Goal: Task Accomplishment & Management: Complete application form

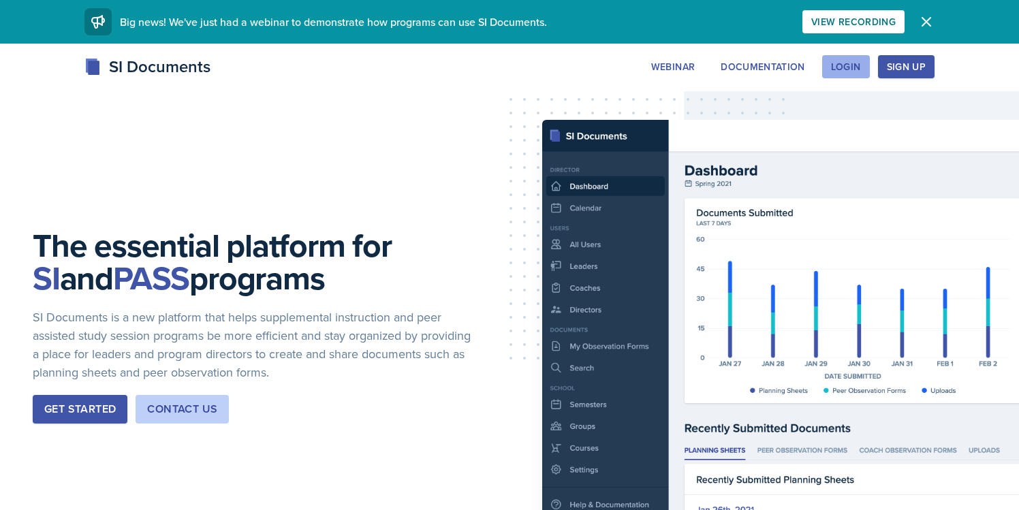
click at [845, 70] on div "Login" at bounding box center [846, 66] width 30 height 11
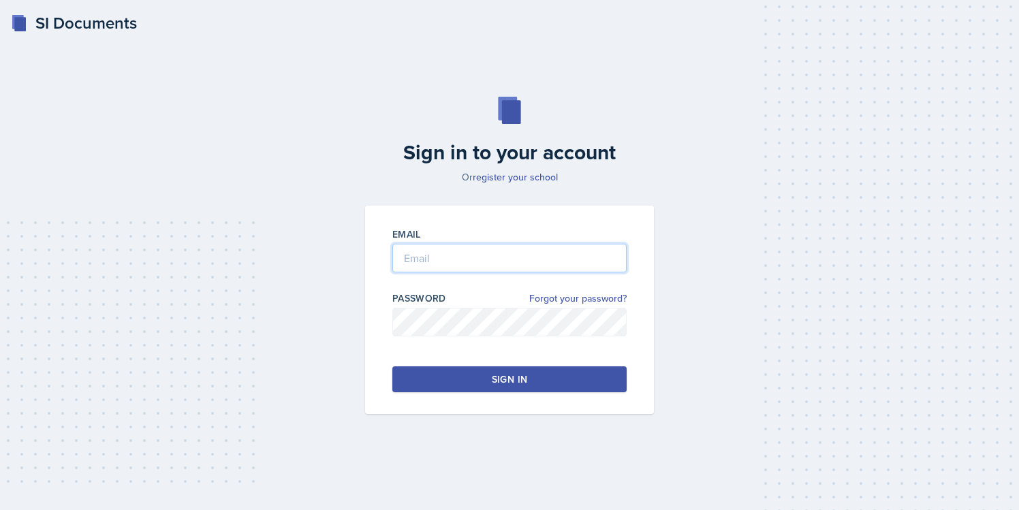
click at [493, 249] on input "email" at bounding box center [510, 258] width 234 height 29
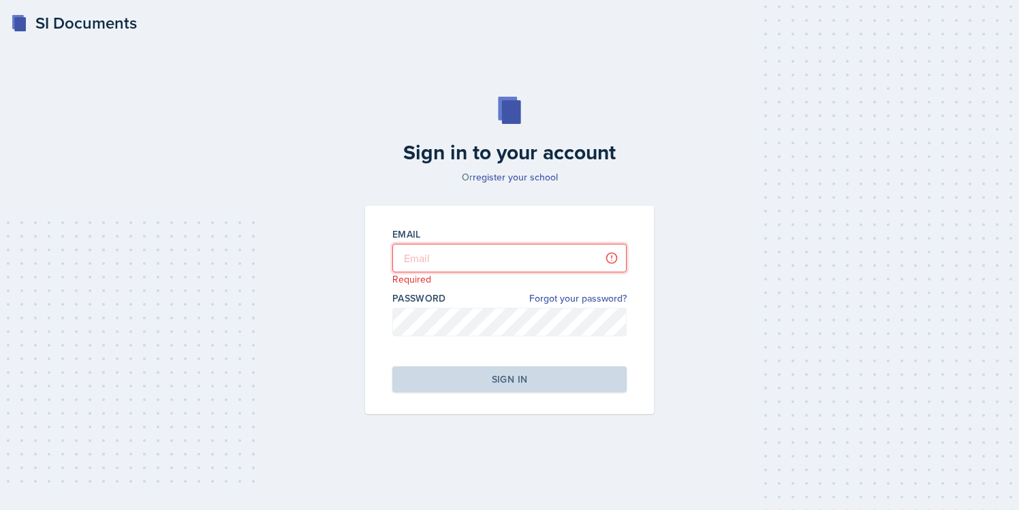
type input "[EMAIL_ADDRESS][DOMAIN_NAME]"
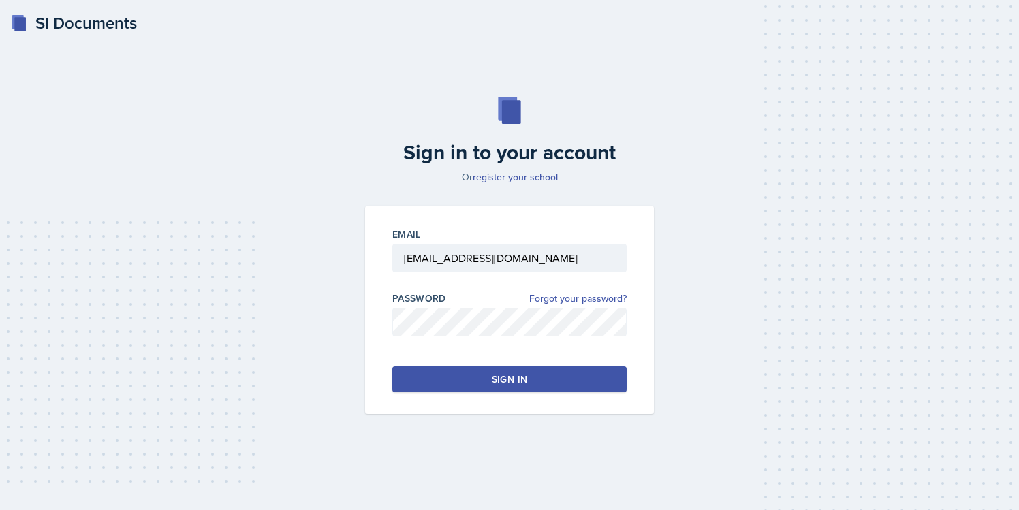
click at [428, 365] on div "Email [EMAIL_ADDRESS][DOMAIN_NAME] Password Forgot your password? Sign in" at bounding box center [509, 310] width 289 height 209
click at [433, 381] on button "Sign in" at bounding box center [510, 380] width 234 height 26
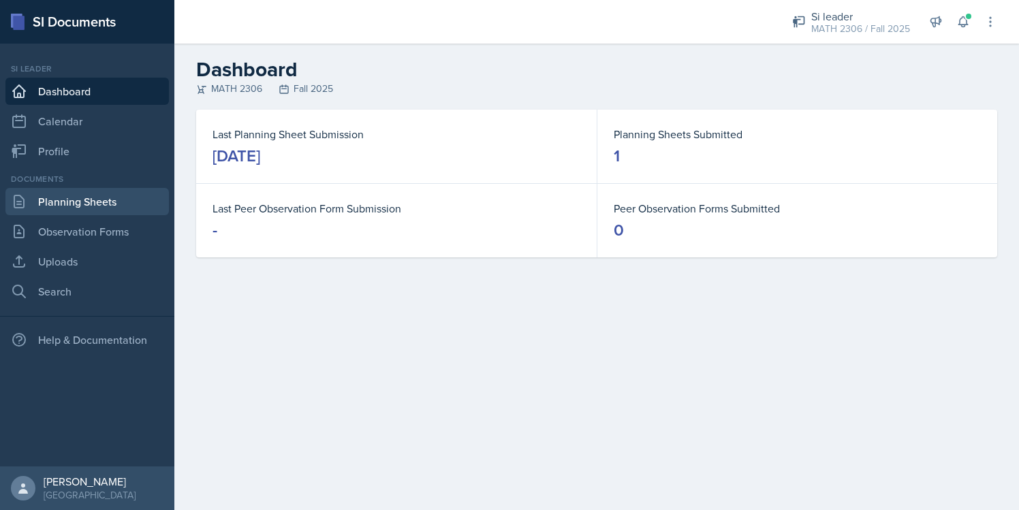
click at [82, 206] on link "Planning Sheets" at bounding box center [87, 201] width 164 height 27
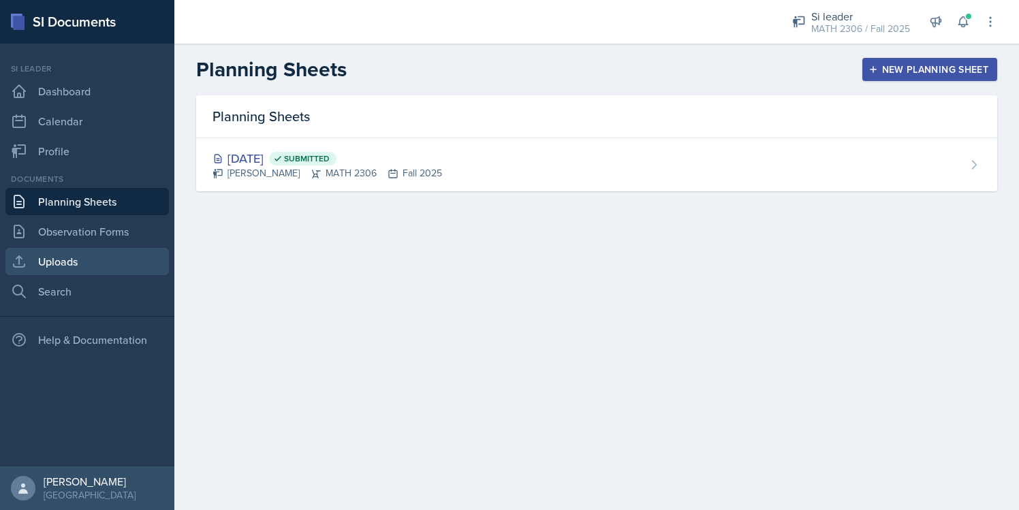
click at [74, 266] on link "Uploads" at bounding box center [87, 261] width 164 height 27
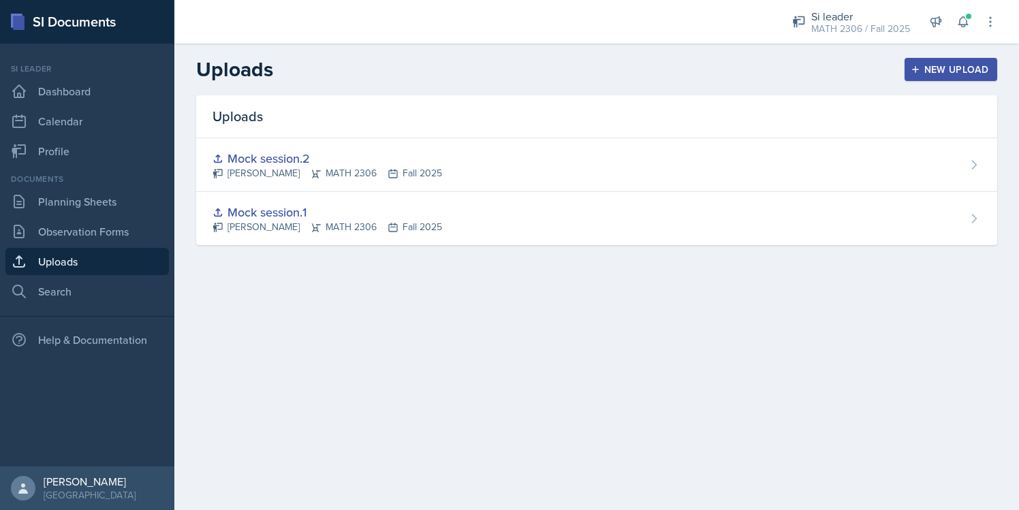
click at [955, 71] on div "New Upload" at bounding box center [952, 69] width 76 height 11
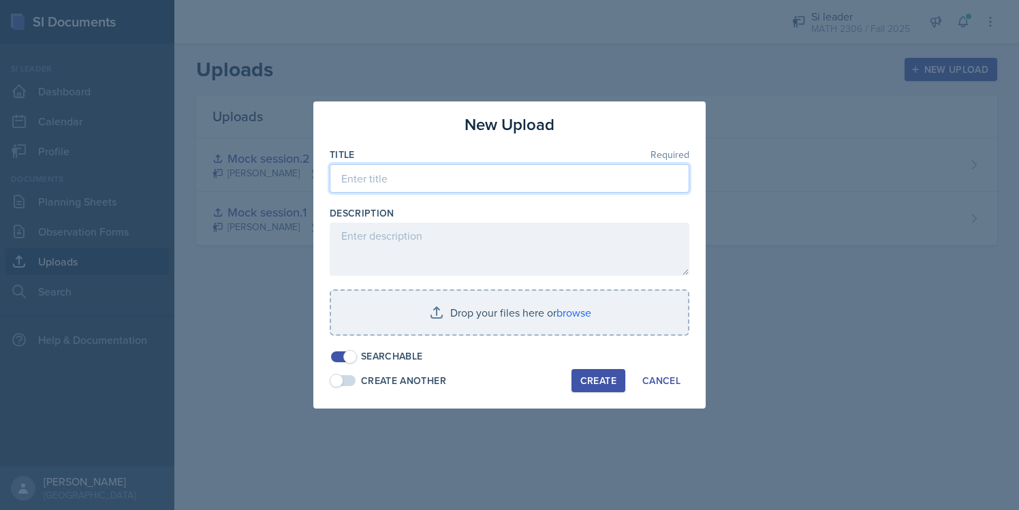
click at [536, 192] on input at bounding box center [510, 178] width 360 height 29
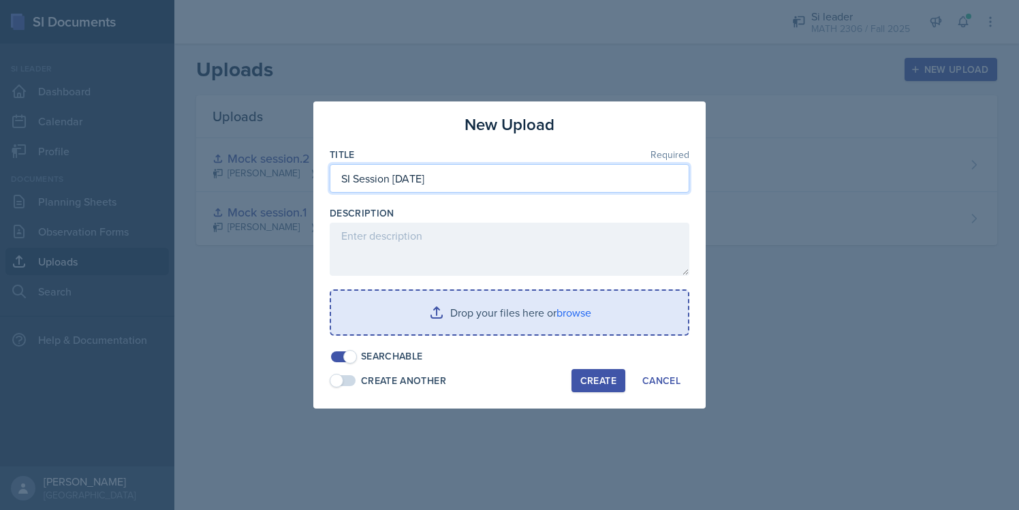
type input "SI Session [DATE]"
click at [568, 309] on input "file" at bounding box center [509, 313] width 357 height 44
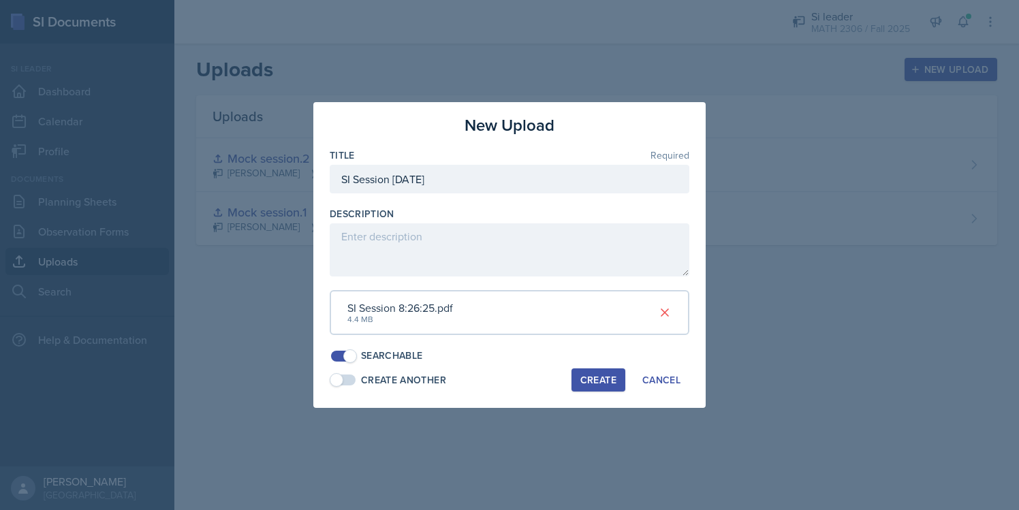
click at [593, 380] on div "Create" at bounding box center [599, 380] width 36 height 11
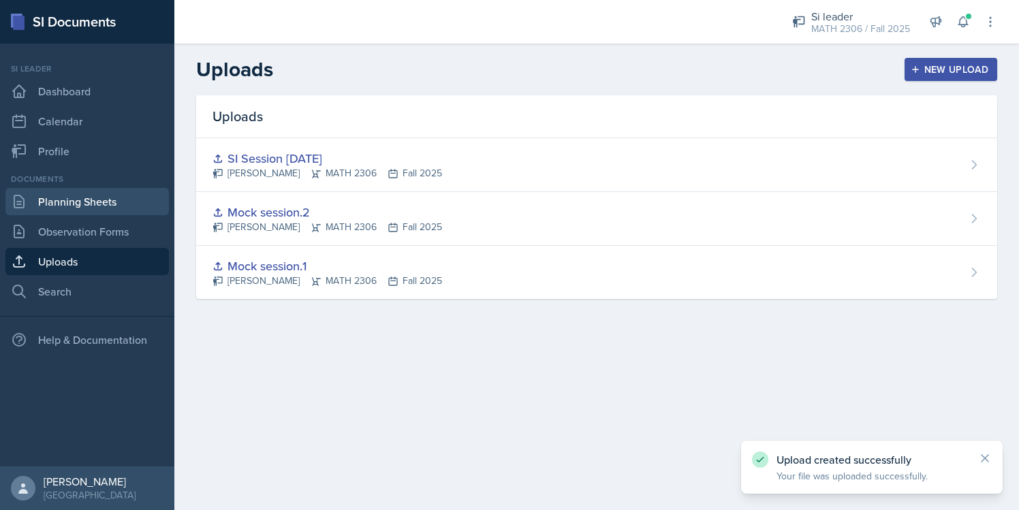
click at [106, 208] on link "Planning Sheets" at bounding box center [87, 201] width 164 height 27
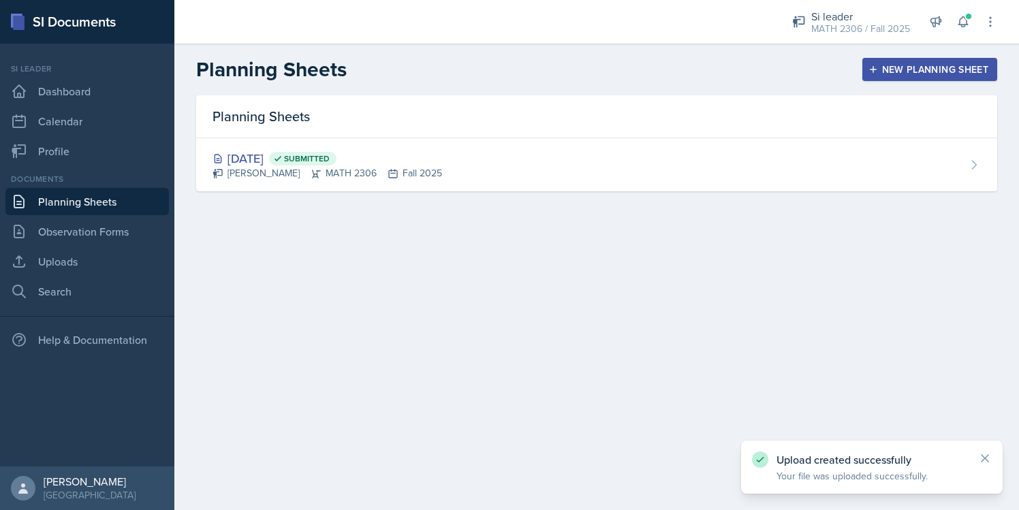
click at [886, 77] on button "New Planning Sheet" at bounding box center [930, 69] width 135 height 23
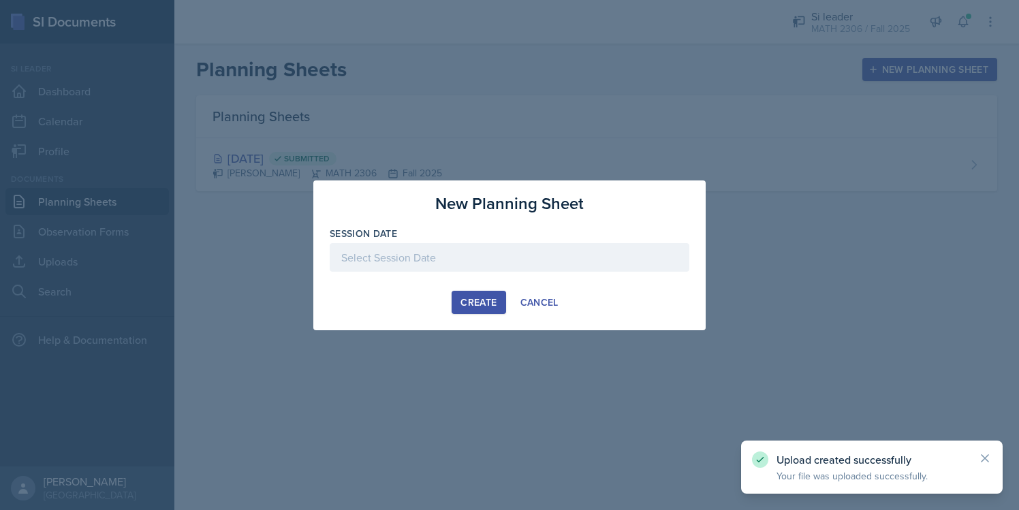
click at [527, 249] on div at bounding box center [510, 257] width 360 height 29
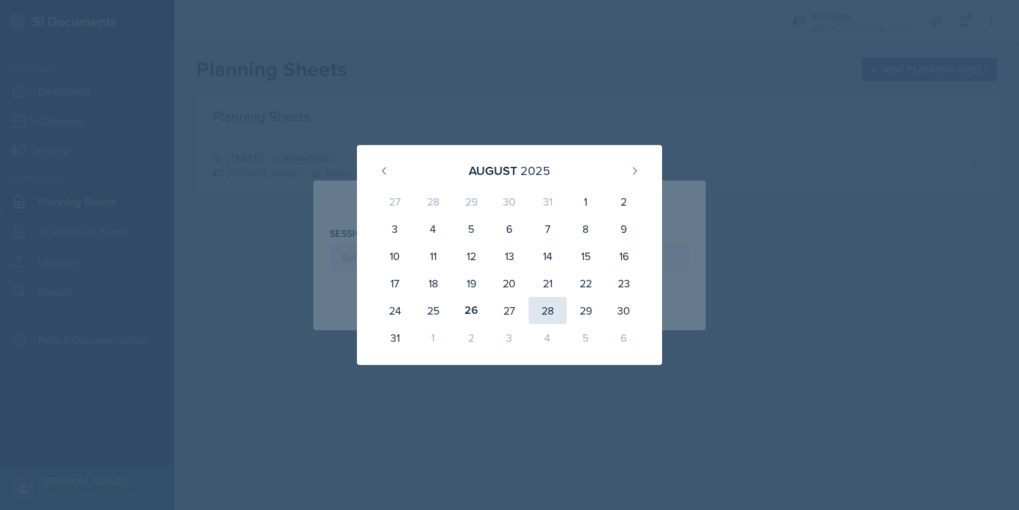
click at [557, 306] on div "28" at bounding box center [548, 310] width 38 height 27
type input "[DATE]"
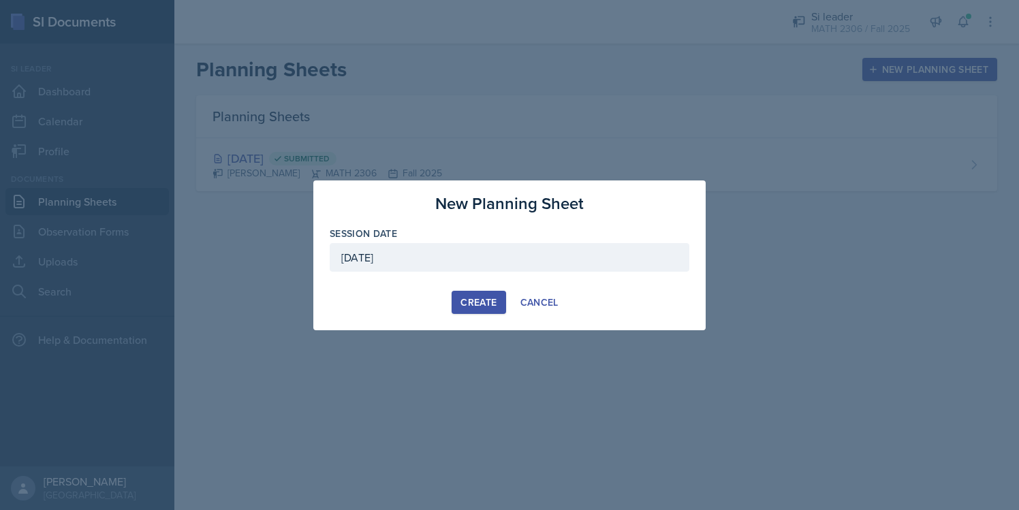
click at [492, 303] on div "Create" at bounding box center [479, 302] width 36 height 11
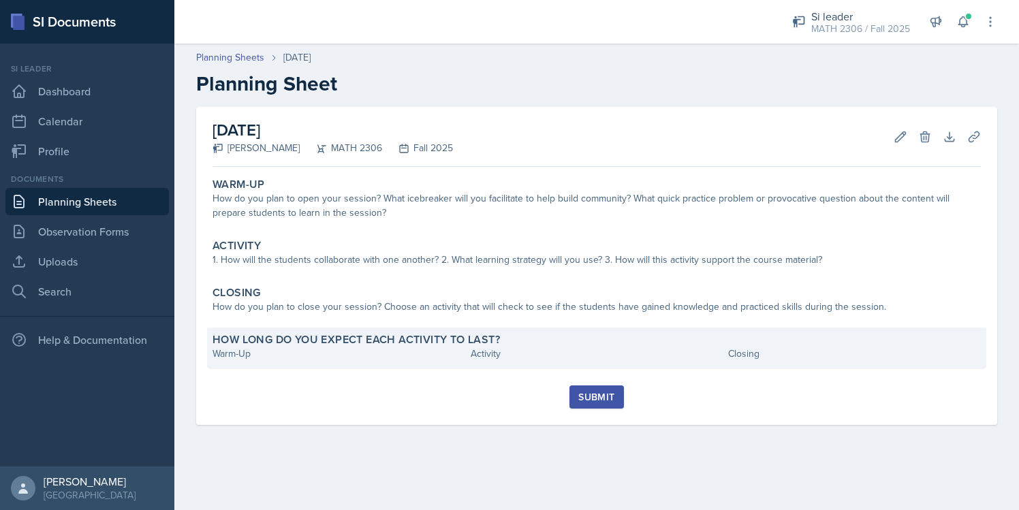
click at [276, 355] on div "Warm-Up" at bounding box center [339, 354] width 253 height 14
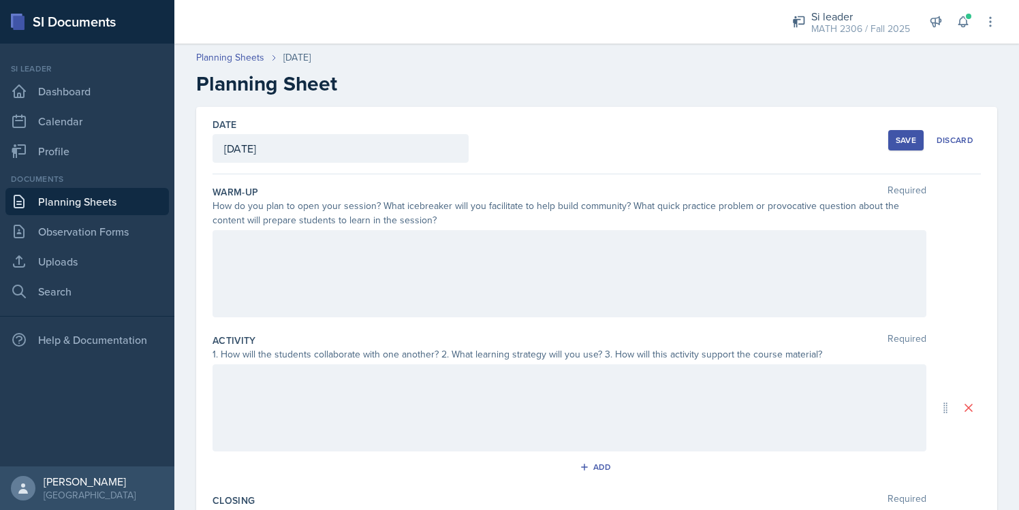
click at [353, 236] on div at bounding box center [570, 273] width 714 height 87
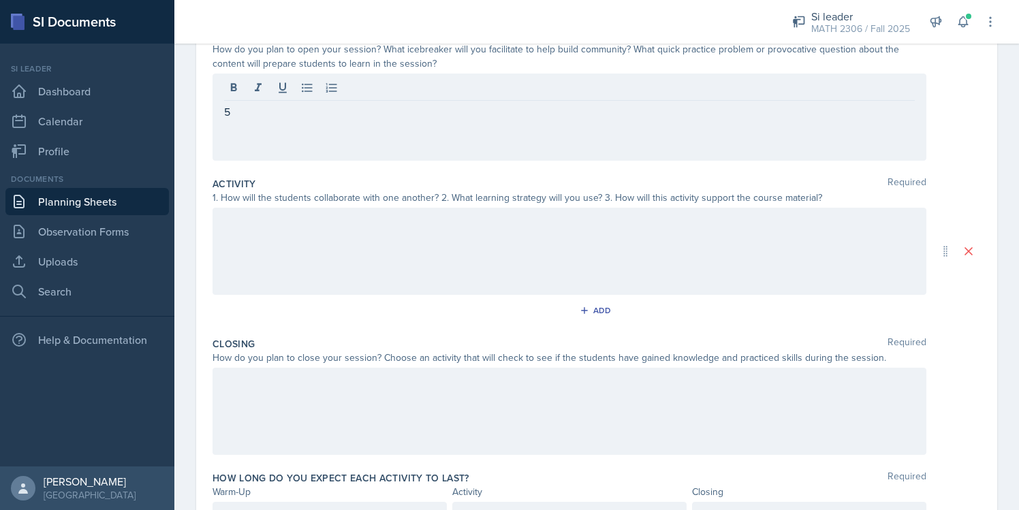
click at [335, 257] on div at bounding box center [570, 251] width 714 height 87
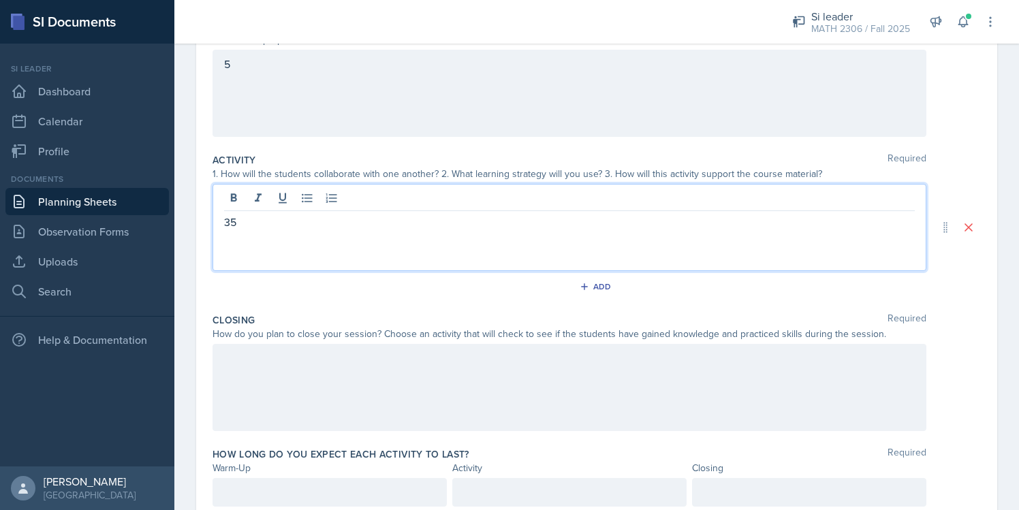
scroll to position [232, 0]
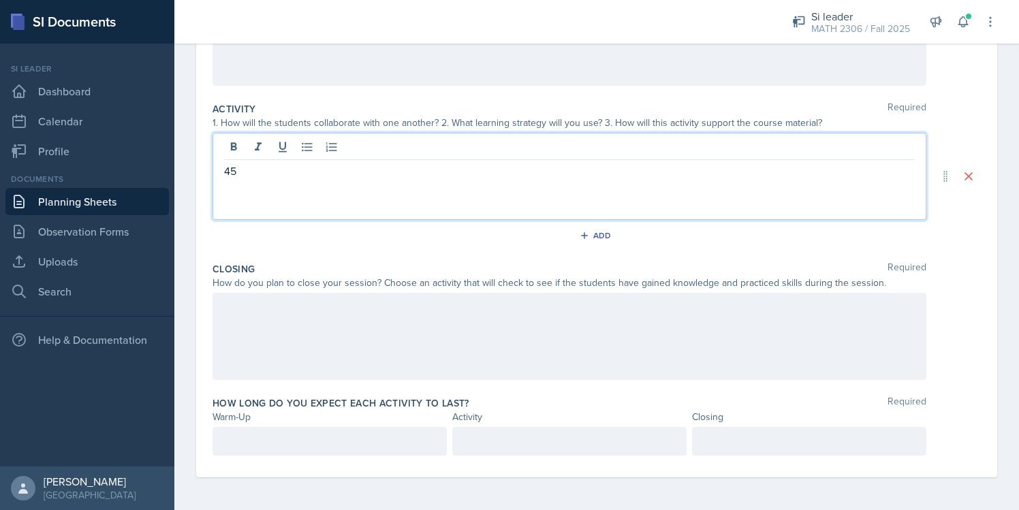
click at [315, 323] on div at bounding box center [570, 336] width 714 height 87
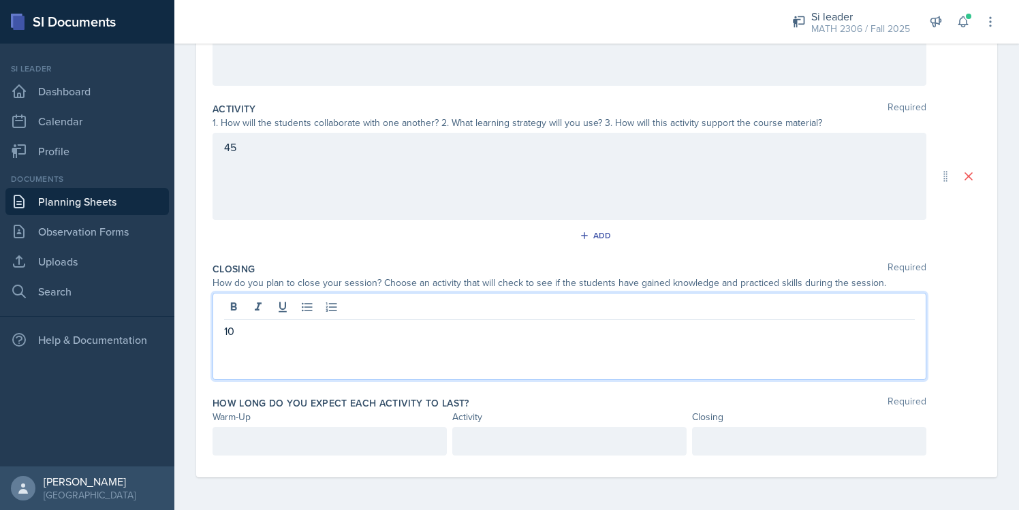
scroll to position [256, 0]
click at [290, 436] on p at bounding box center [329, 441] width 211 height 16
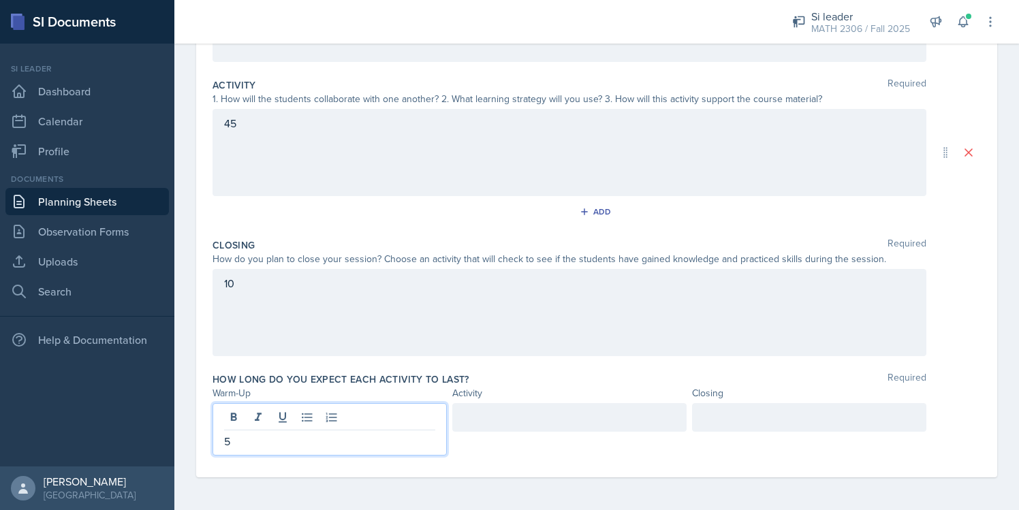
click at [477, 426] on div at bounding box center [570, 417] width 234 height 29
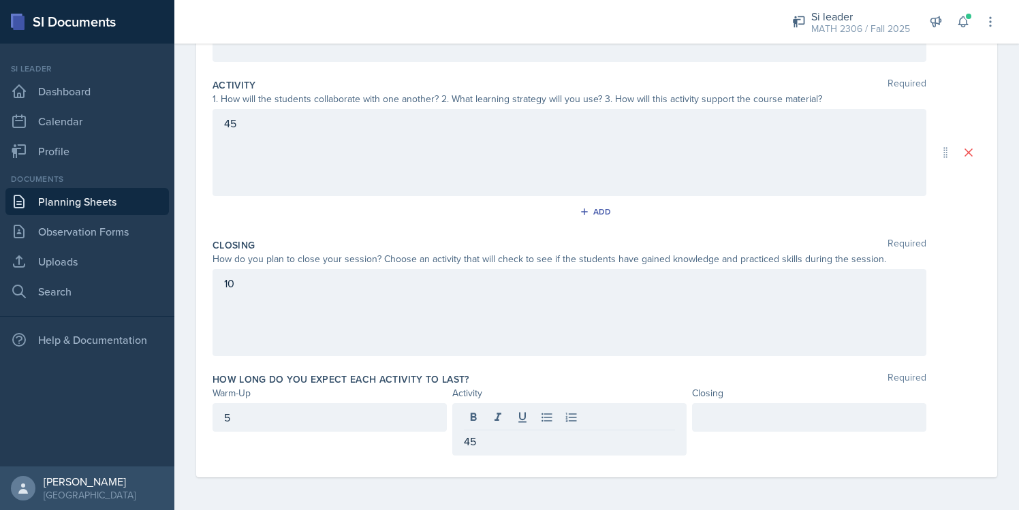
click at [791, 408] on div at bounding box center [809, 417] width 234 height 29
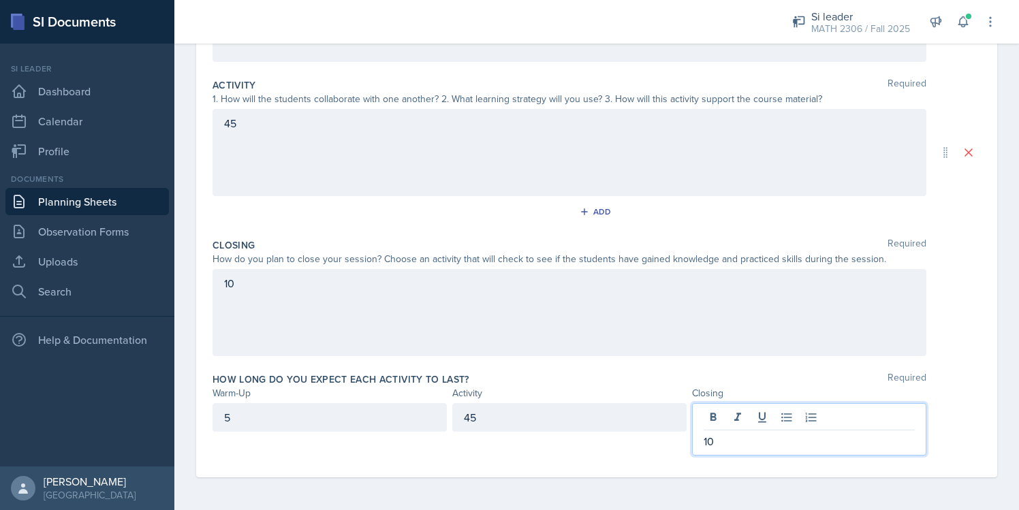
click at [473, 276] on div "10" at bounding box center [570, 312] width 714 height 87
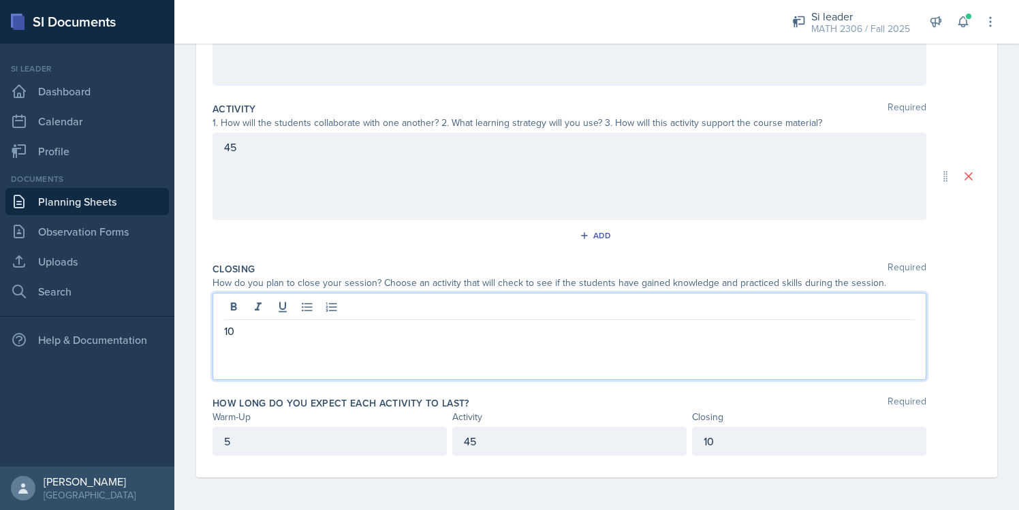
scroll to position [232, 0]
click at [473, 276] on div "How do you plan to close your session? Choose an activity that will check to se…" at bounding box center [570, 283] width 714 height 14
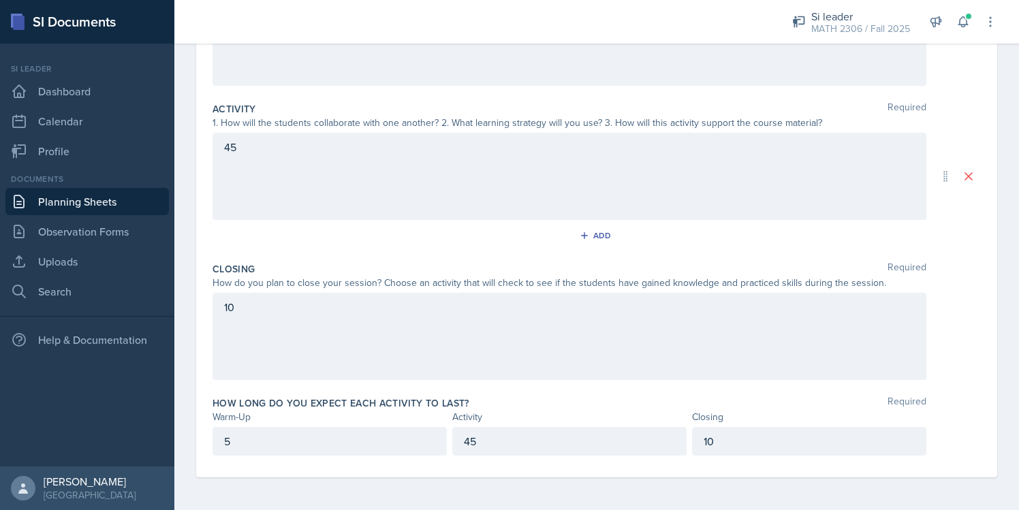
click at [443, 315] on div "10" at bounding box center [570, 336] width 714 height 87
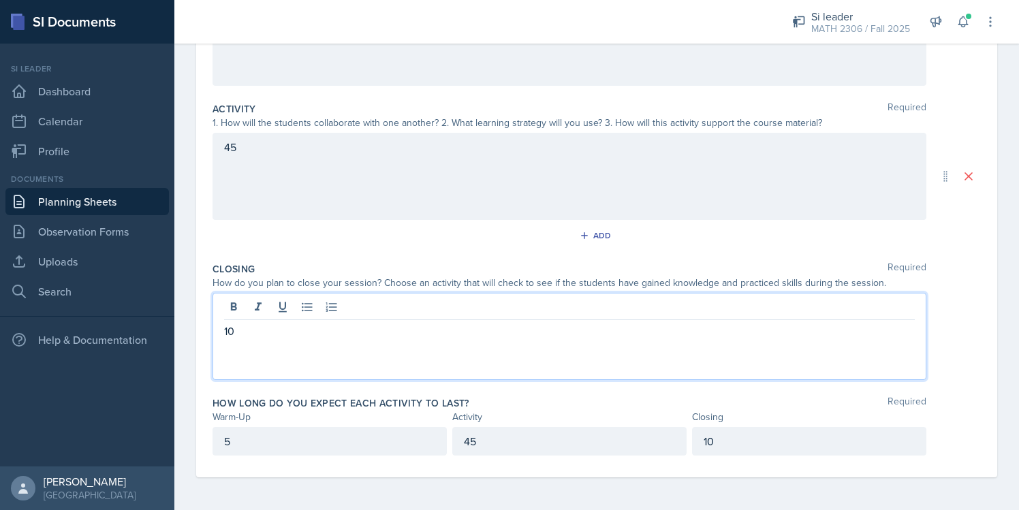
click at [443, 315] on div at bounding box center [569, 309] width 691 height 22
click at [371, 155] on div "45" at bounding box center [570, 176] width 714 height 87
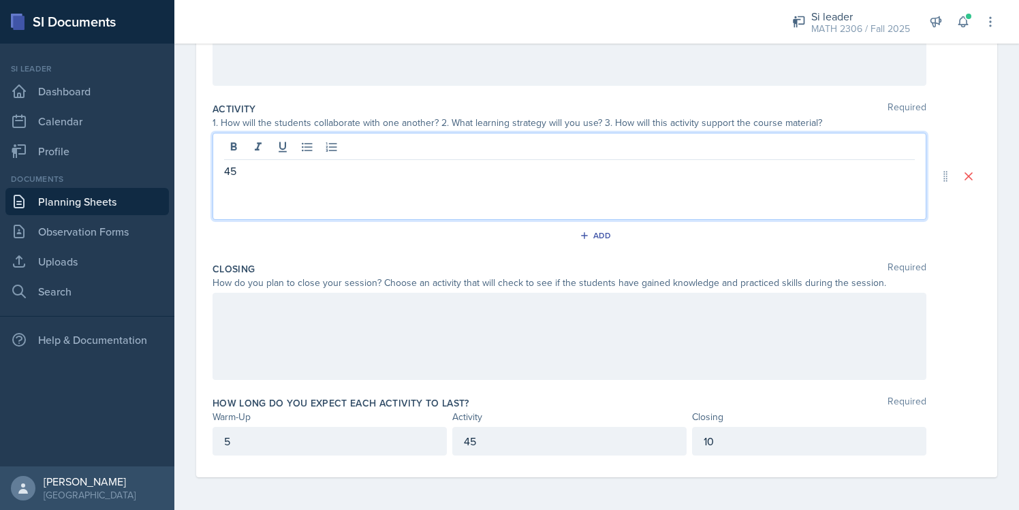
click at [373, 168] on p "45" at bounding box center [569, 171] width 691 height 16
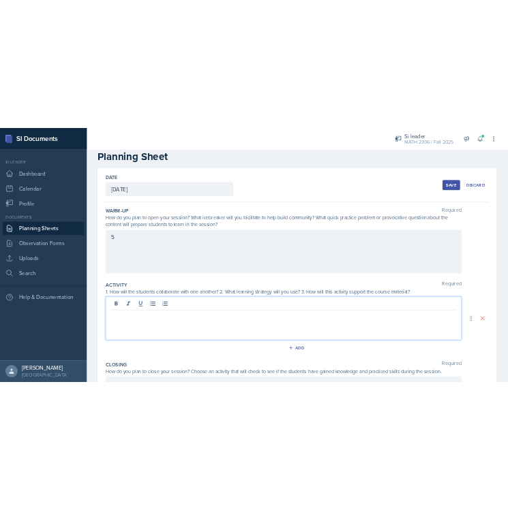
scroll to position [0, 0]
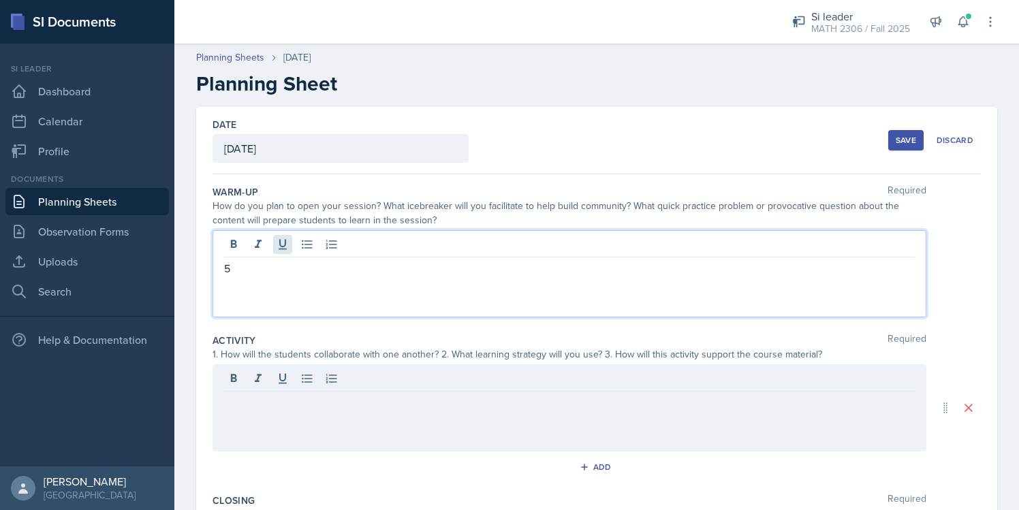
click at [277, 245] on div "5" at bounding box center [570, 273] width 714 height 87
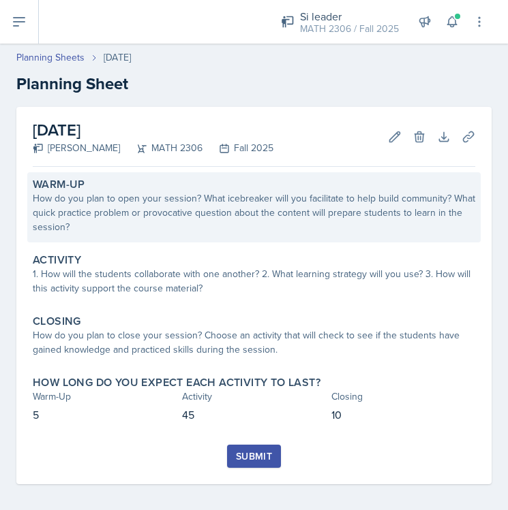
click at [155, 232] on div "How do you plan to open your session? What icebreaker will you facilitate to he…" at bounding box center [254, 212] width 442 height 43
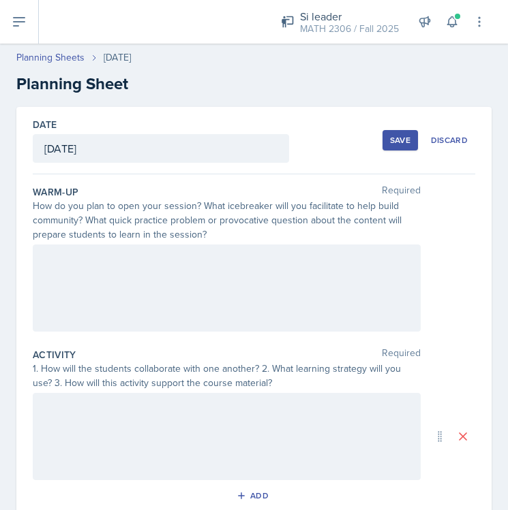
click at [142, 279] on div at bounding box center [227, 288] width 388 height 87
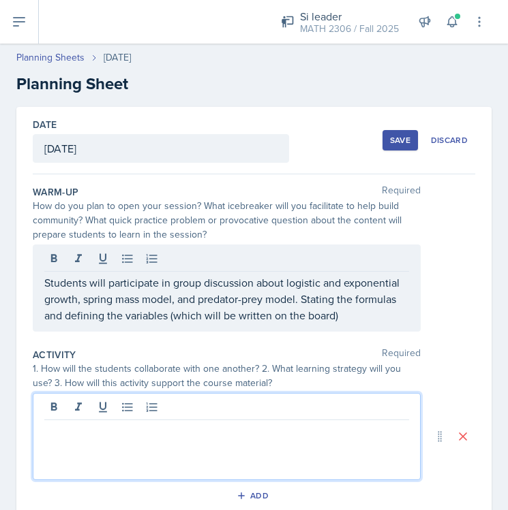
click at [298, 410] on div at bounding box center [227, 436] width 388 height 87
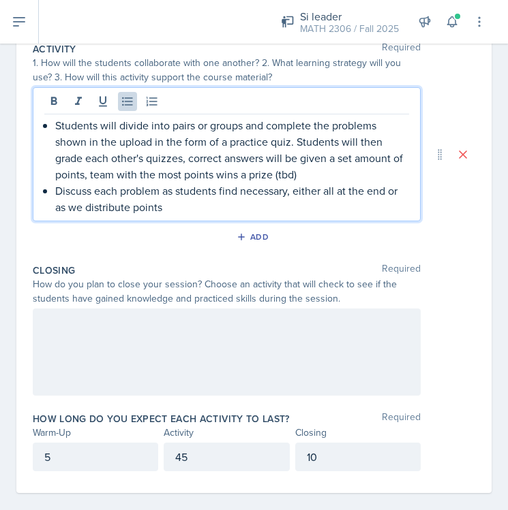
scroll to position [322, 0]
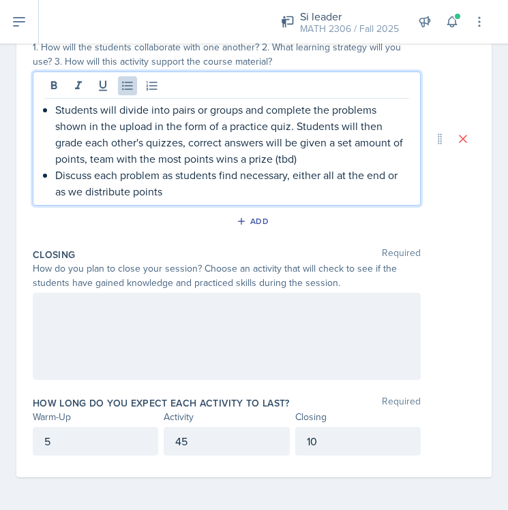
drag, startPoint x: 322, startPoint y: 352, endPoint x: 309, endPoint y: 346, distance: 14.0
click at [322, 352] on div at bounding box center [227, 336] width 388 height 87
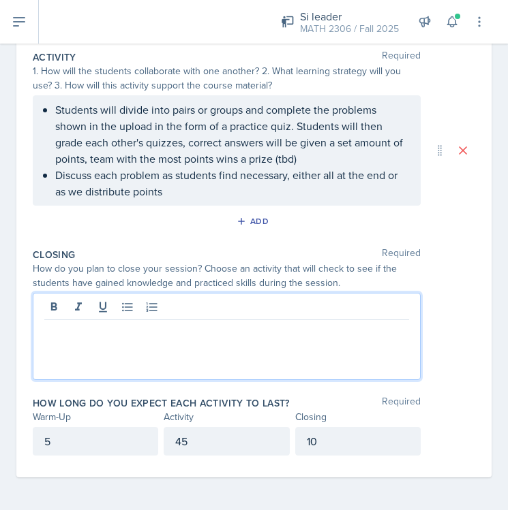
scroll to position [298, 0]
click at [282, 331] on p at bounding box center [226, 331] width 365 height 16
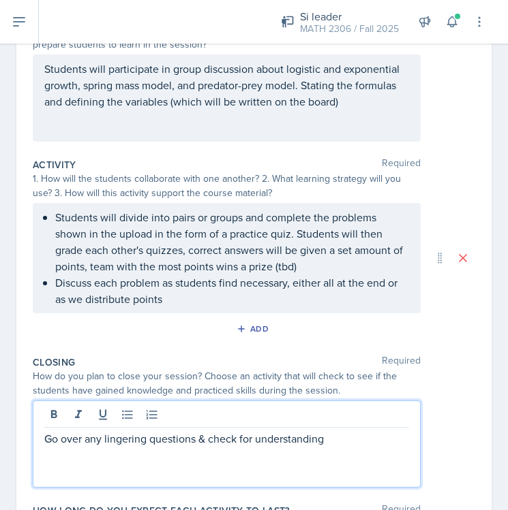
scroll to position [0, 0]
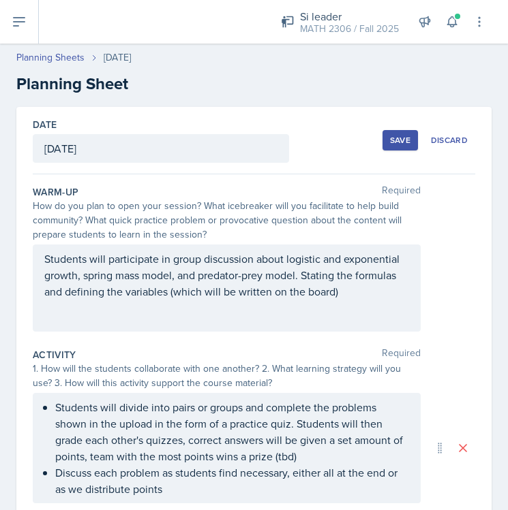
click at [390, 152] on div "Save Discard" at bounding box center [428, 140] width 93 height 31
click at [390, 147] on button "Save" at bounding box center [399, 140] width 35 height 20
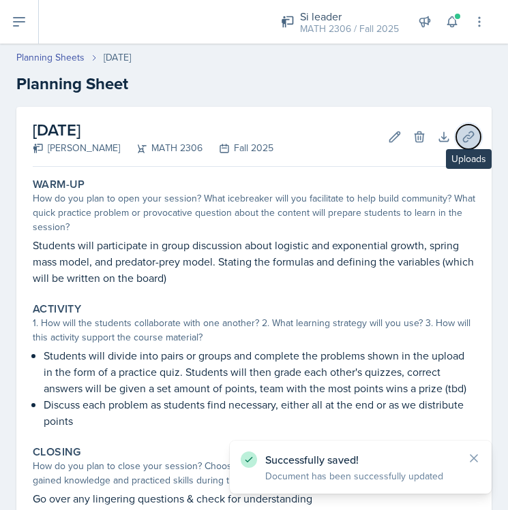
click at [465, 144] on button "Uploads" at bounding box center [468, 137] width 25 height 25
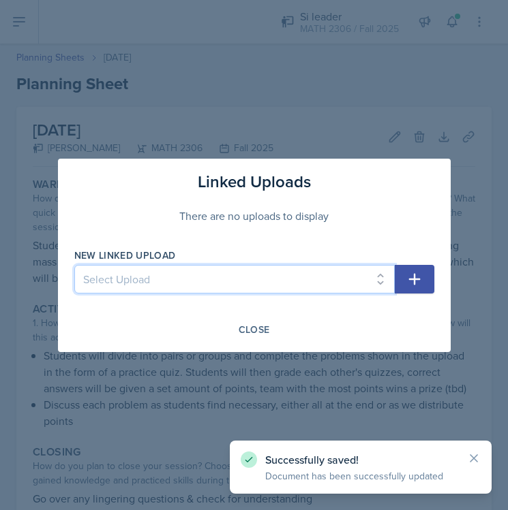
click at [335, 280] on select "Select Upload Mock session.1 Mock session.2 SI Session [DATE]" at bounding box center [234, 279] width 320 height 29
select select "399c8424-04c9-45be-b9ca-8aef537bc04c"
click at [74, 265] on select "Select Upload Mock session.1 Mock session.2 SI Session [DATE]" at bounding box center [234, 279] width 320 height 29
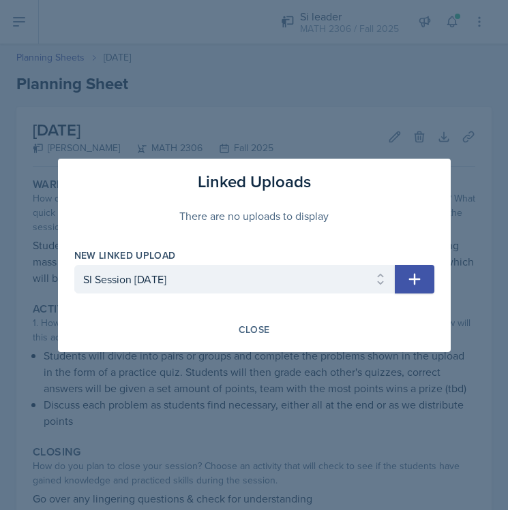
click at [410, 290] on button "button" at bounding box center [415, 279] width 40 height 29
select select
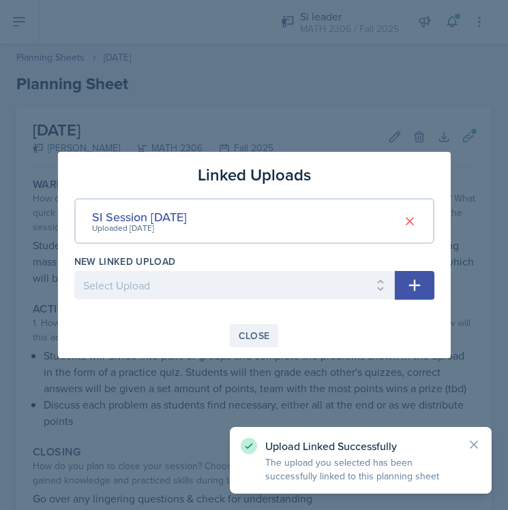
click at [256, 335] on div "Close" at bounding box center [254, 336] width 31 height 11
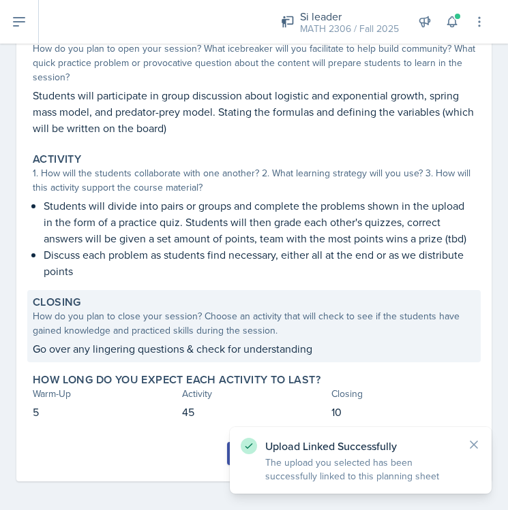
scroll to position [154, 0]
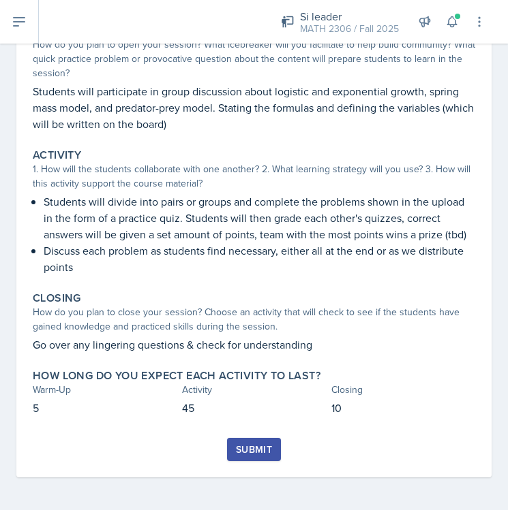
click at [272, 446] on button "Submit" at bounding box center [254, 449] width 54 height 23
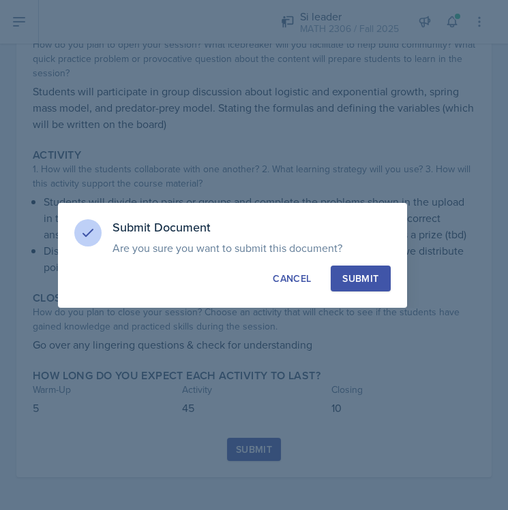
click at [384, 290] on button "Submit" at bounding box center [360, 279] width 59 height 26
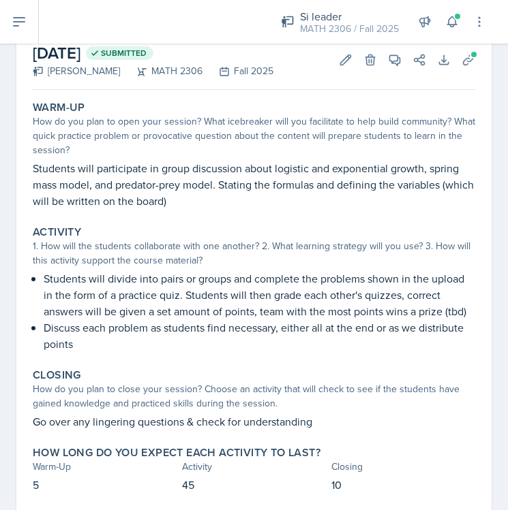
scroll to position [73, 0]
